Goal: Task Accomplishment & Management: Use online tool/utility

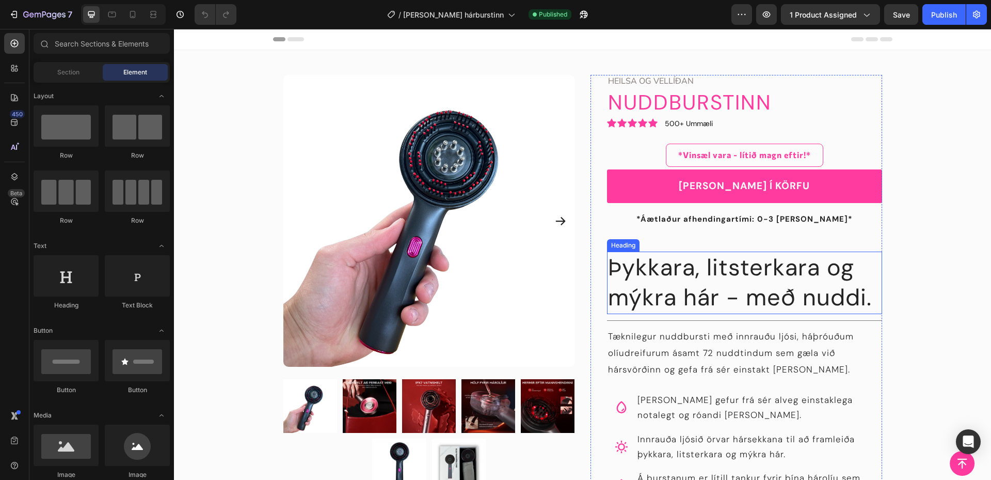
click at [707, 290] on h2 "Þykkara, litsterkara og mýkra hár - með nuddi." at bounding box center [744, 282] width 275 height 62
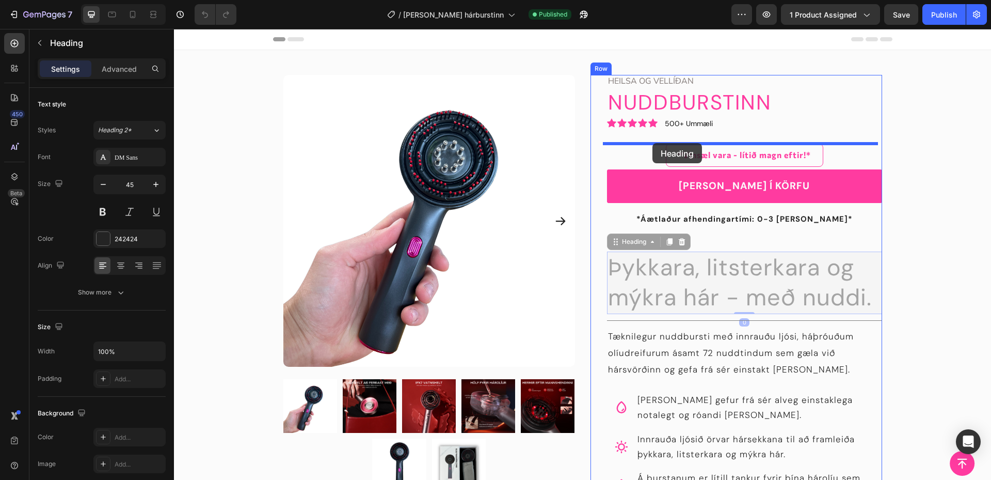
drag, startPoint x: 635, startPoint y: 239, endPoint x: 653, endPoint y: 143, distance: 97.6
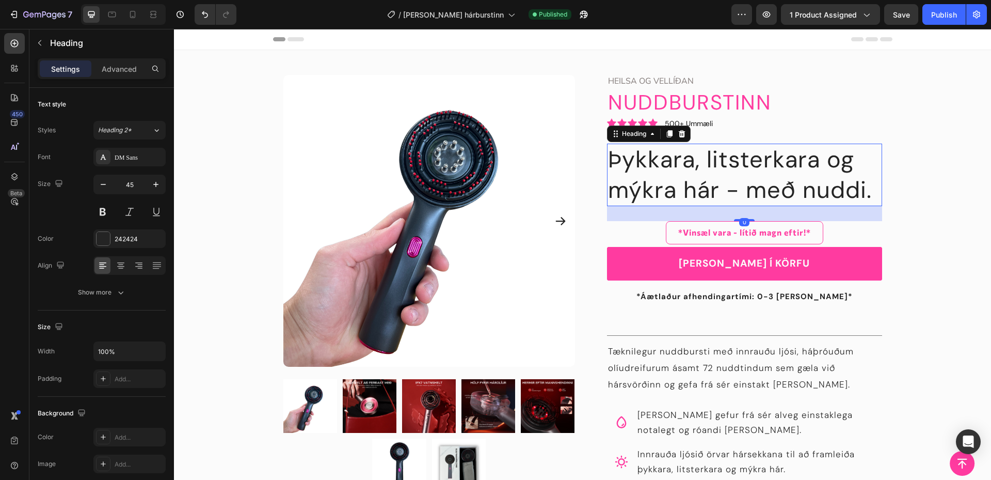
click at [669, 188] on h2 "Þykkara, litsterkara og mýkra hár - með nuddi." at bounding box center [744, 175] width 275 height 62
click at [669, 188] on p "Þykkara, litsterkara og mýkra hár - með nuddi." at bounding box center [744, 175] width 273 height 60
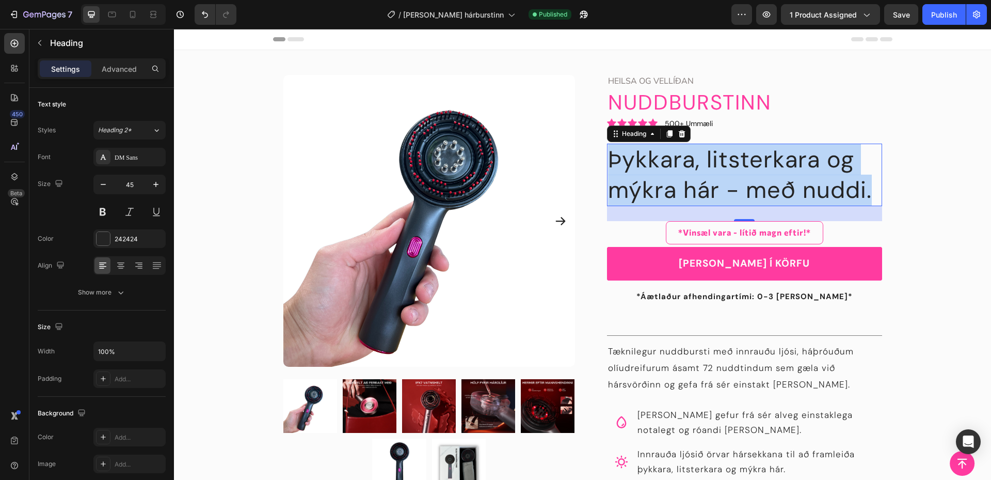
click at [669, 188] on p "Þykkara, litsterkara og mýkra hár - með nuddi." at bounding box center [744, 175] width 273 height 60
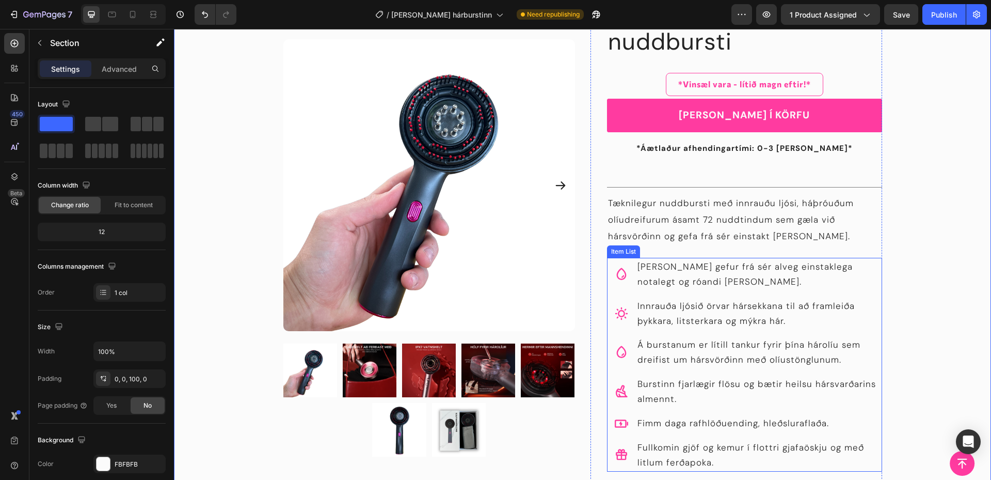
scroll to position [172, 0]
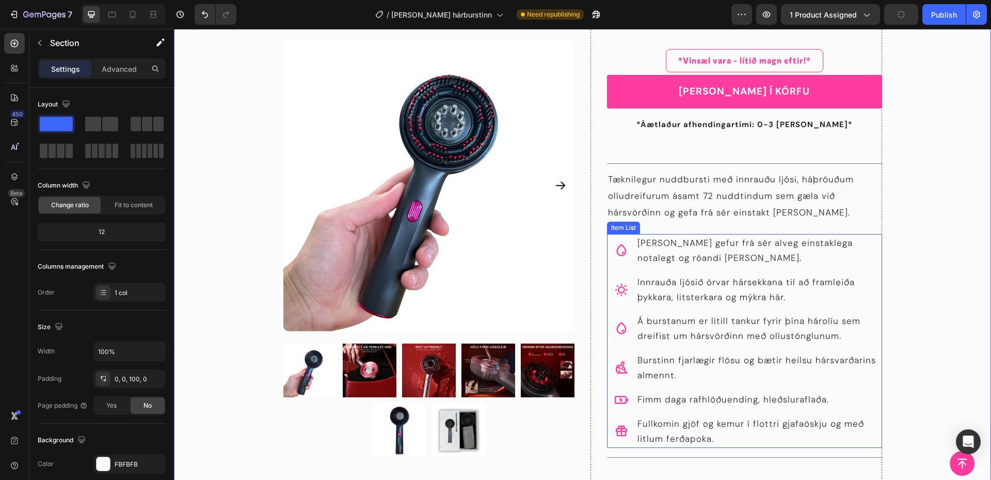
click at [715, 287] on p "Innrauða ljósið örvar hársekkana til að framleiða þykkara, litsterkara og mýkra…" at bounding box center [759, 290] width 243 height 30
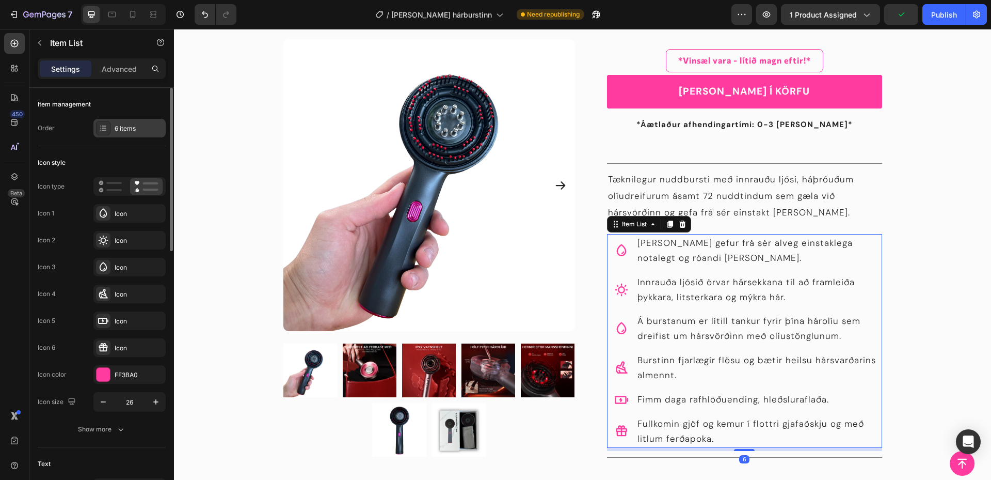
click at [118, 132] on div "6 items" at bounding box center [139, 128] width 49 height 9
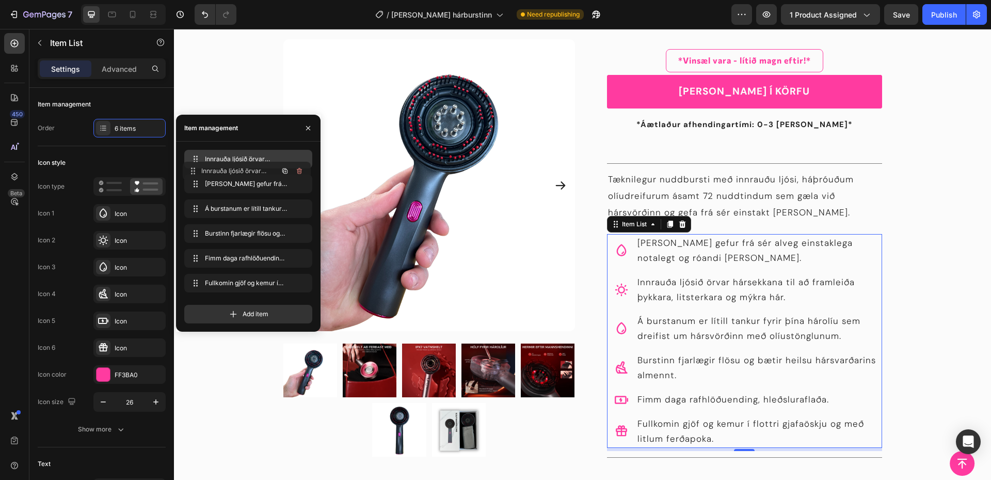
drag, startPoint x: 212, startPoint y: 183, endPoint x: 211, endPoint y: 162, distance: 20.7
click at [670, 190] on p "Tæknilegur nuddbursti með innrauðu ljósi, háþróuðum olíudreifurum ásamt 72 nudd…" at bounding box center [744, 196] width 273 height 50
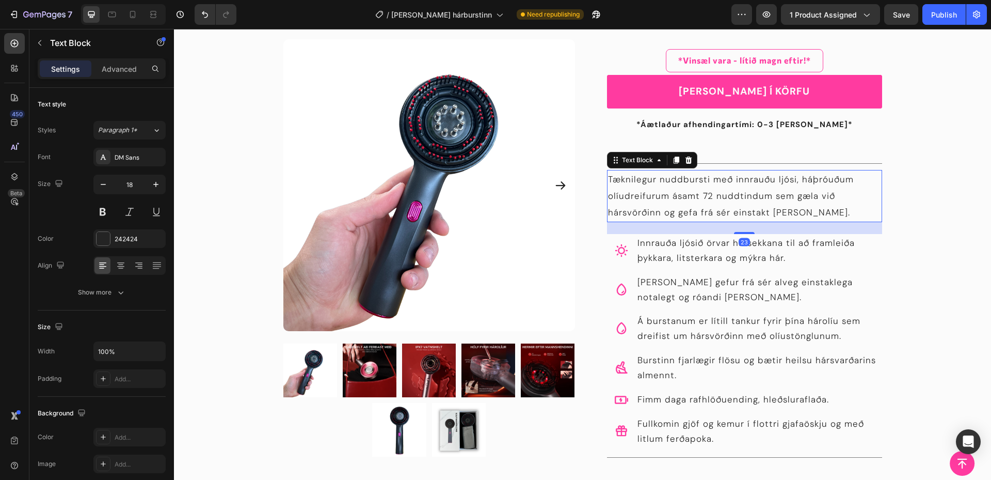
click at [750, 195] on span "Tæknilegur nuddbursti með innrauðu ljósi, háþróuðum olíudreifurum ásamt 72 nudd…" at bounding box center [731, 196] width 246 height 45
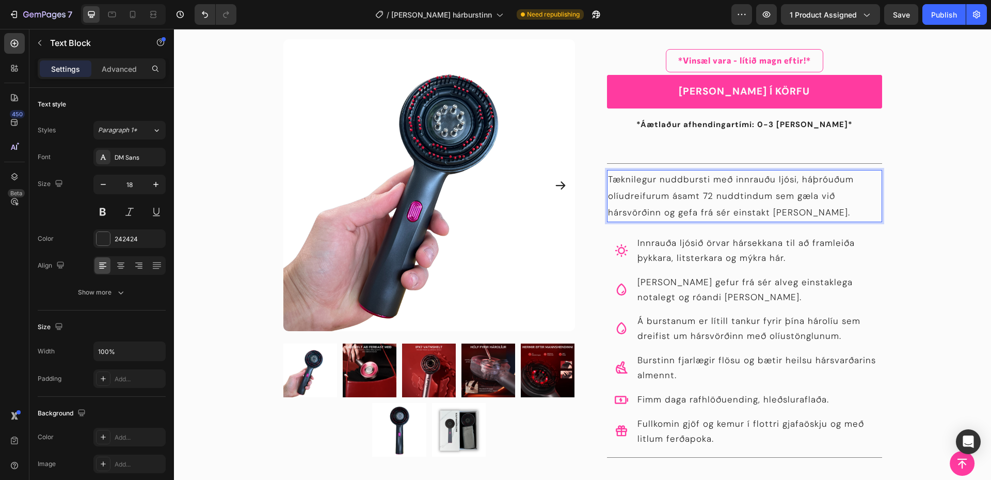
click at [800, 210] on p "Tæknilegur nuddbursti með innrauðu ljósi, háþróuðum olíudreifurum ásamt 72 nudd…" at bounding box center [744, 196] width 273 height 50
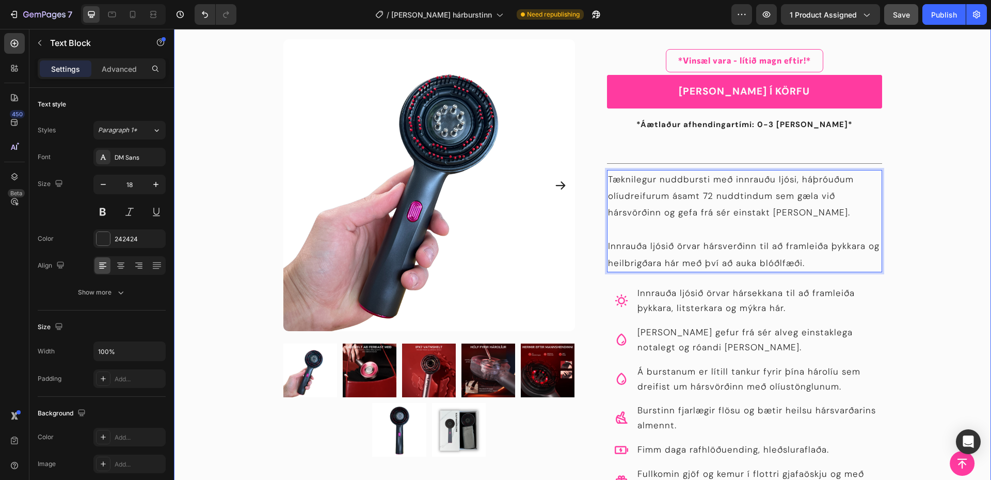
click at [897, 17] on span "Save" at bounding box center [901, 14] width 17 height 9
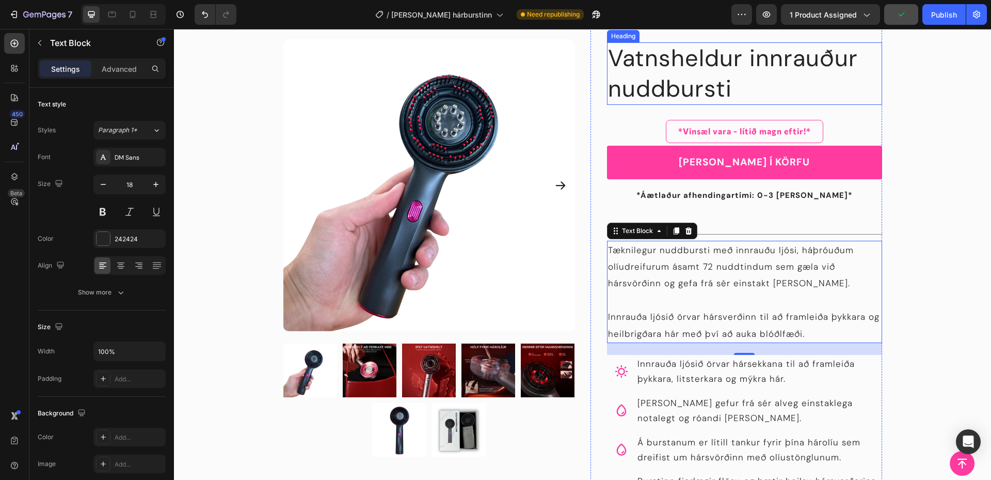
scroll to position [0, 0]
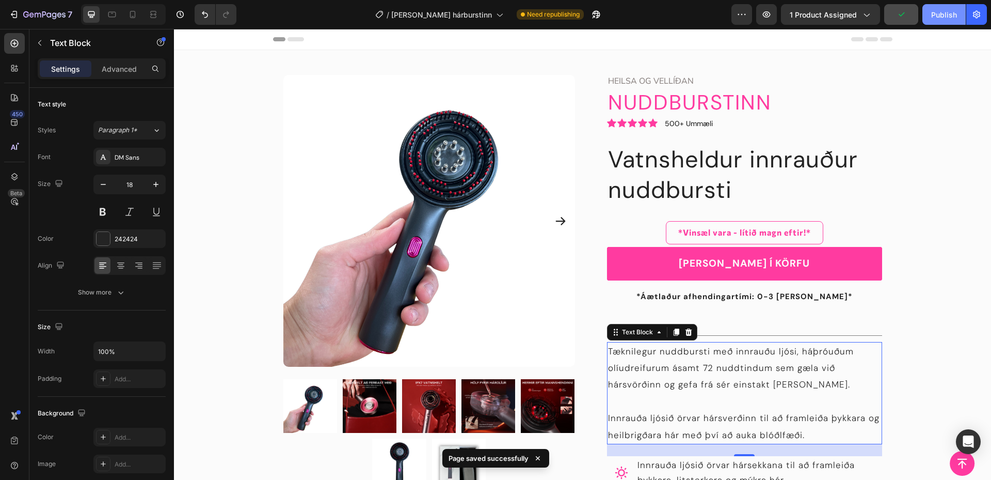
click at [939, 13] on div "Publish" at bounding box center [945, 14] width 26 height 11
